Goal: Find specific page/section

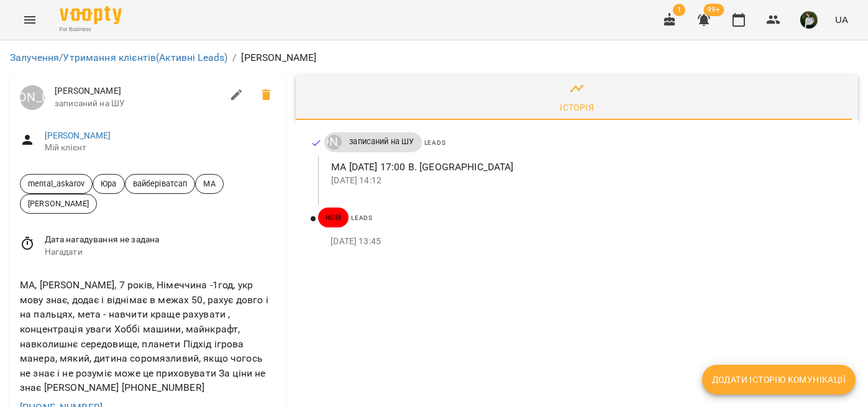
scroll to position [103, 0]
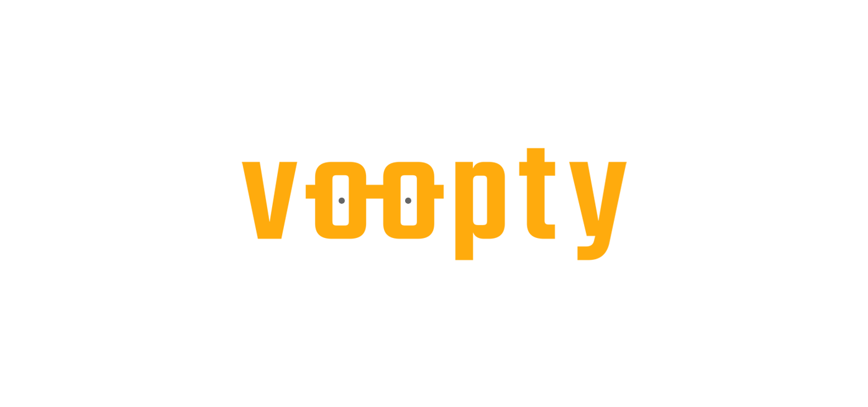
click at [421, 0] on div at bounding box center [434, 0] width 868 height 0
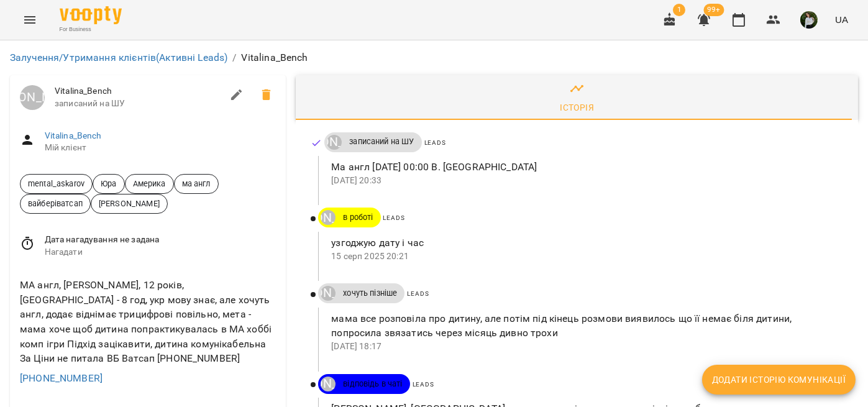
scroll to position [94, 0]
